Goal: Find specific page/section: Find specific page/section

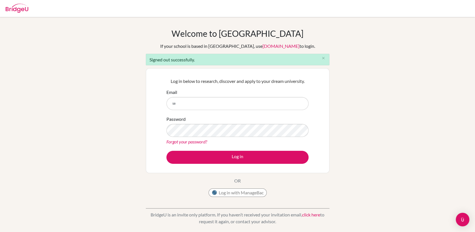
type input "[EMAIL_ADDRESS][DOMAIN_NAME]"
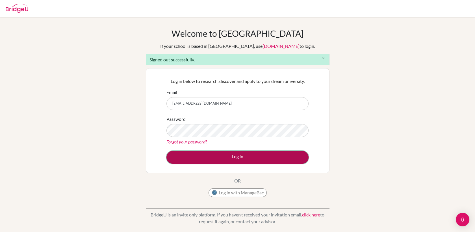
click at [217, 155] on button "Log in" at bounding box center [237, 156] width 142 height 13
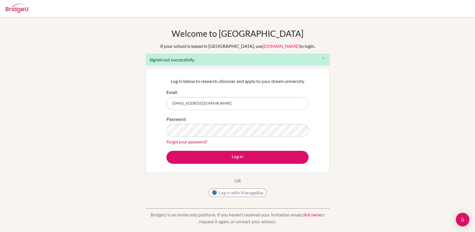
click at [252, 97] on input "[EMAIL_ADDRESS][DOMAIN_NAME]" at bounding box center [237, 103] width 142 height 13
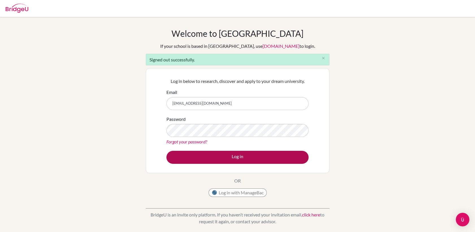
type input "[EMAIL_ADDRESS][DOMAIN_NAME]"
click at [250, 153] on button "Log in" at bounding box center [237, 156] width 142 height 13
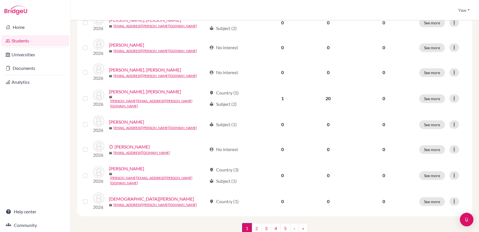
scroll to position [413, 0]
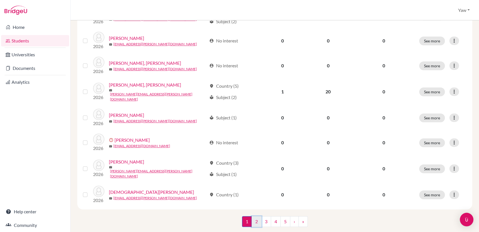
click at [254, 216] on link "2" at bounding box center [257, 221] width 10 height 11
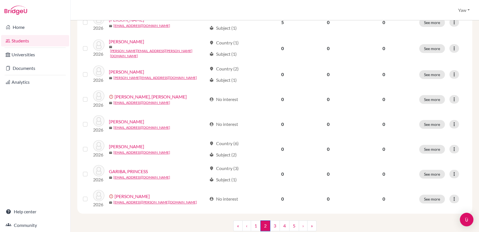
scroll to position [405, 0]
click at [274, 219] on link "3" at bounding box center [275, 224] width 10 height 11
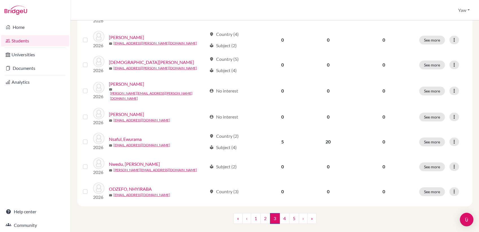
scroll to position [414, 0]
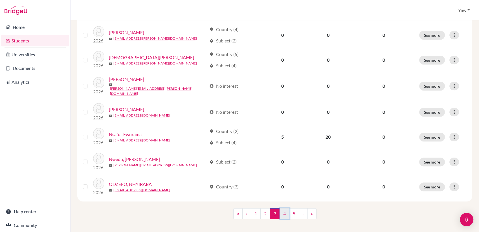
click at [285, 208] on link "4" at bounding box center [285, 213] width 10 height 11
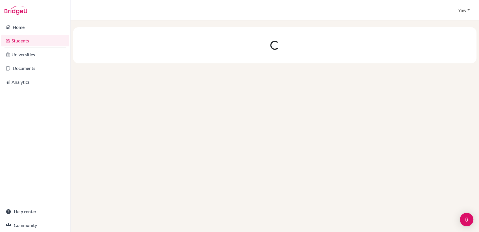
scroll to position [0, 0]
